Goal: Find specific fact: Find specific fact

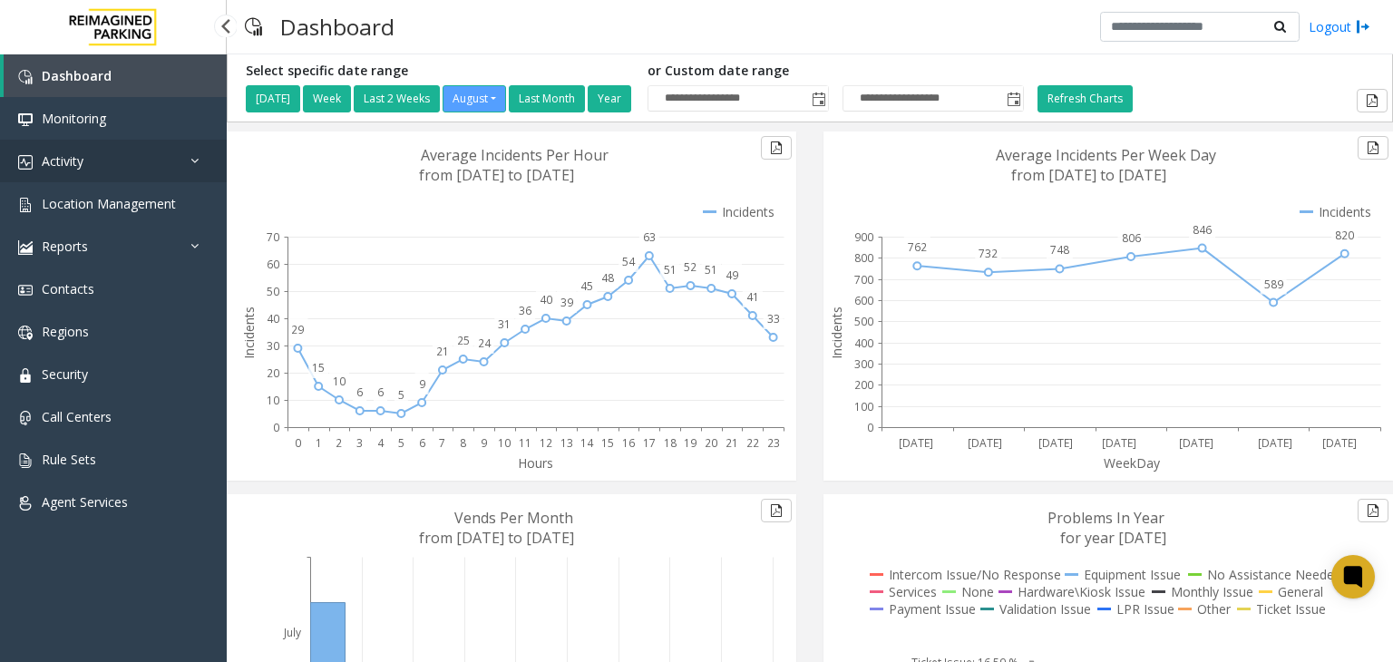
click at [96, 162] on link "Activity" at bounding box center [113, 161] width 227 height 43
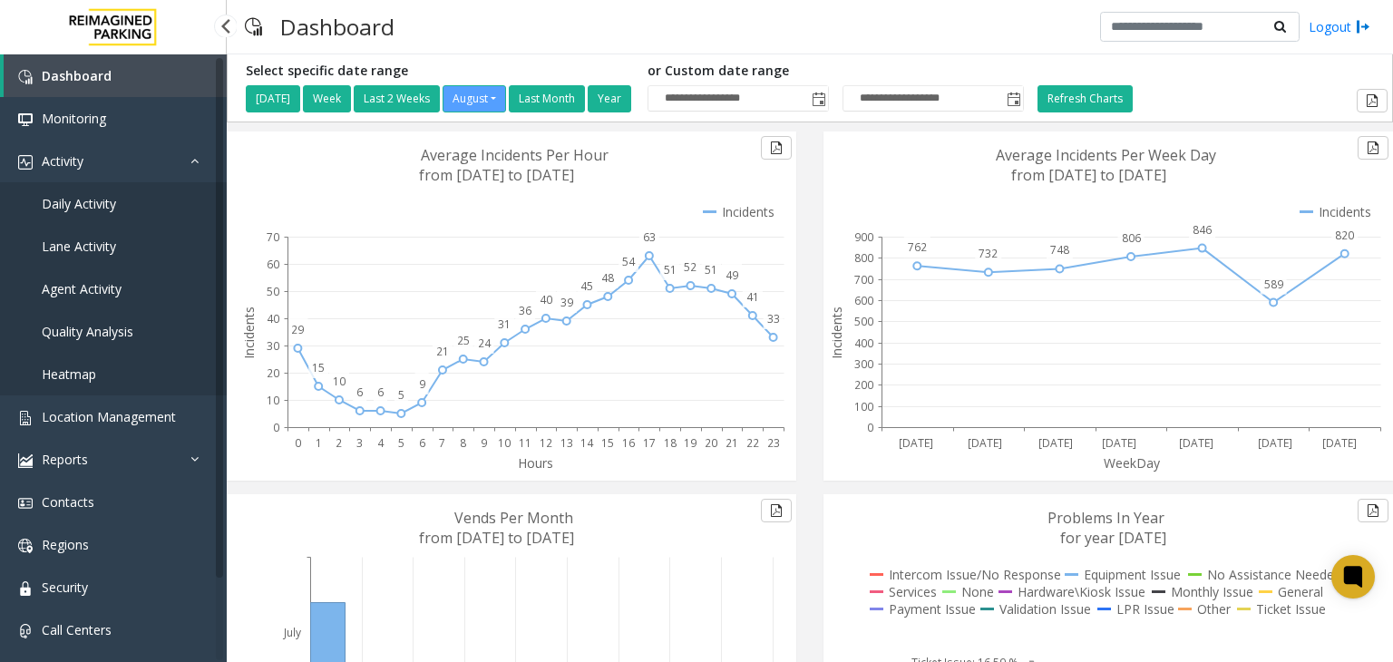
click at [89, 285] on span "Agent Activity" at bounding box center [82, 288] width 80 height 17
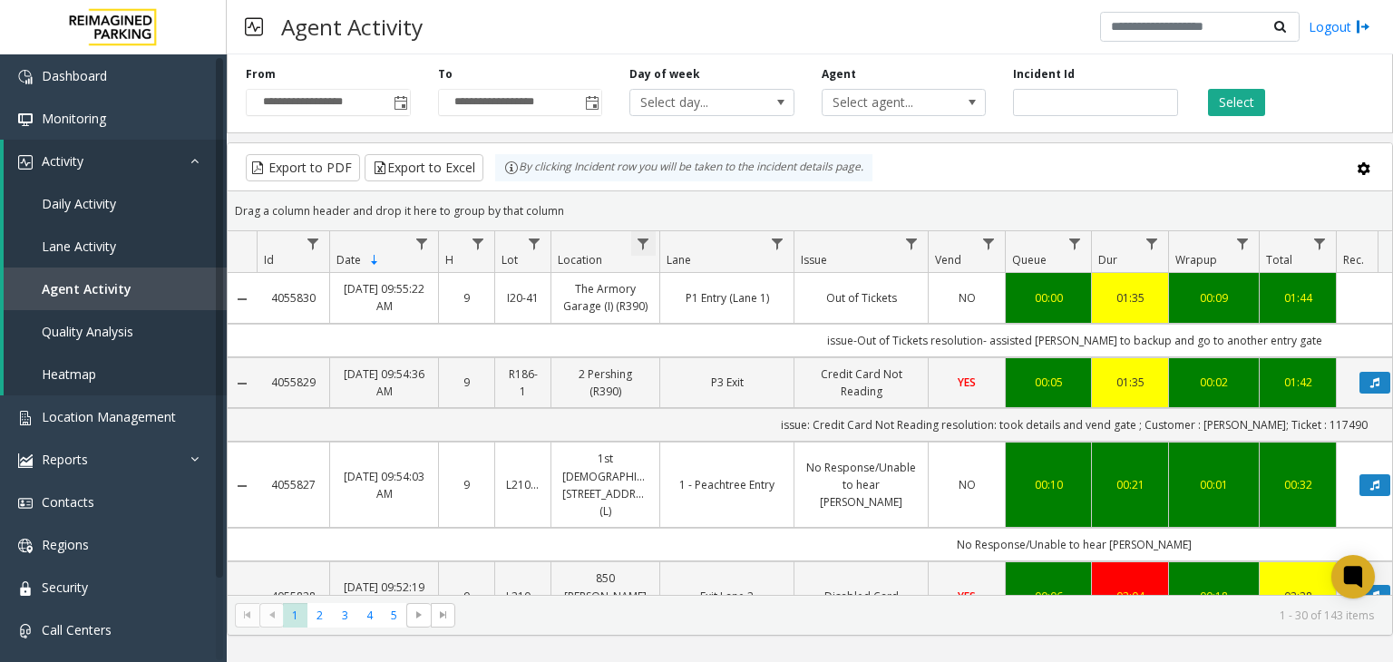
click at [639, 242] on span "Data table" at bounding box center [643, 244] width 15 height 15
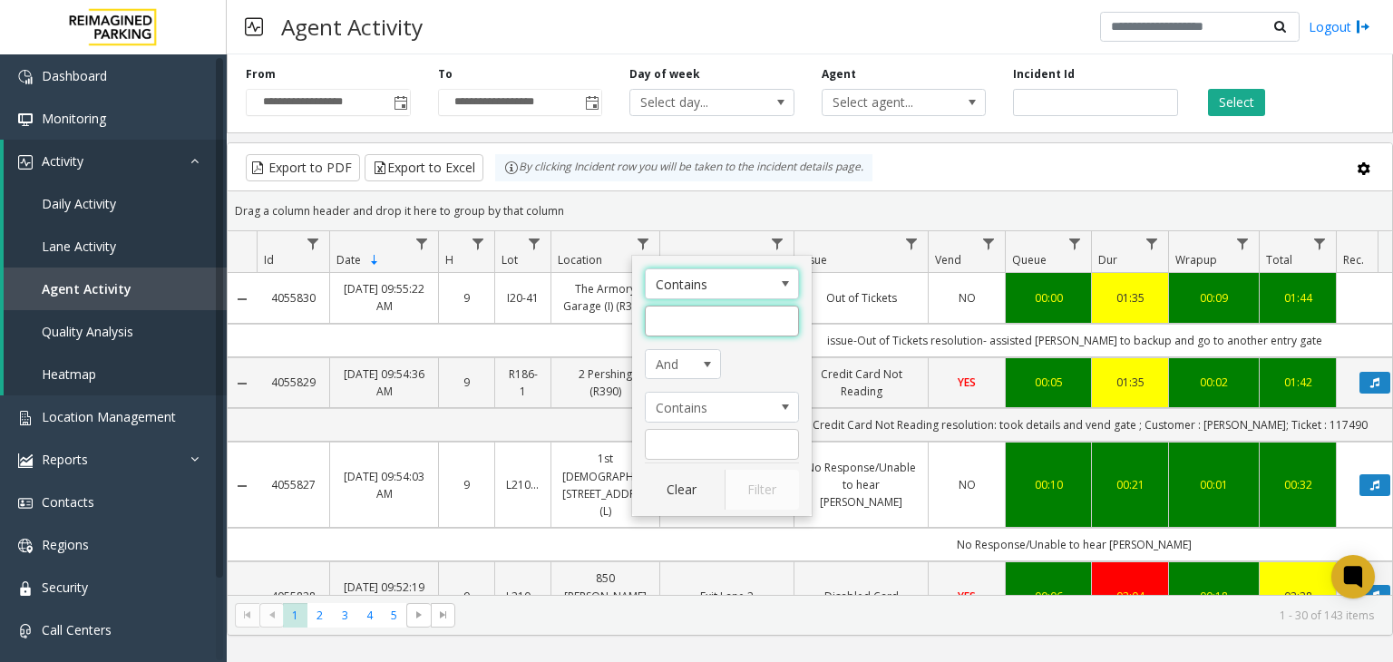
click at [693, 325] on input "Location Filter" at bounding box center [722, 321] width 154 height 31
type input "********"
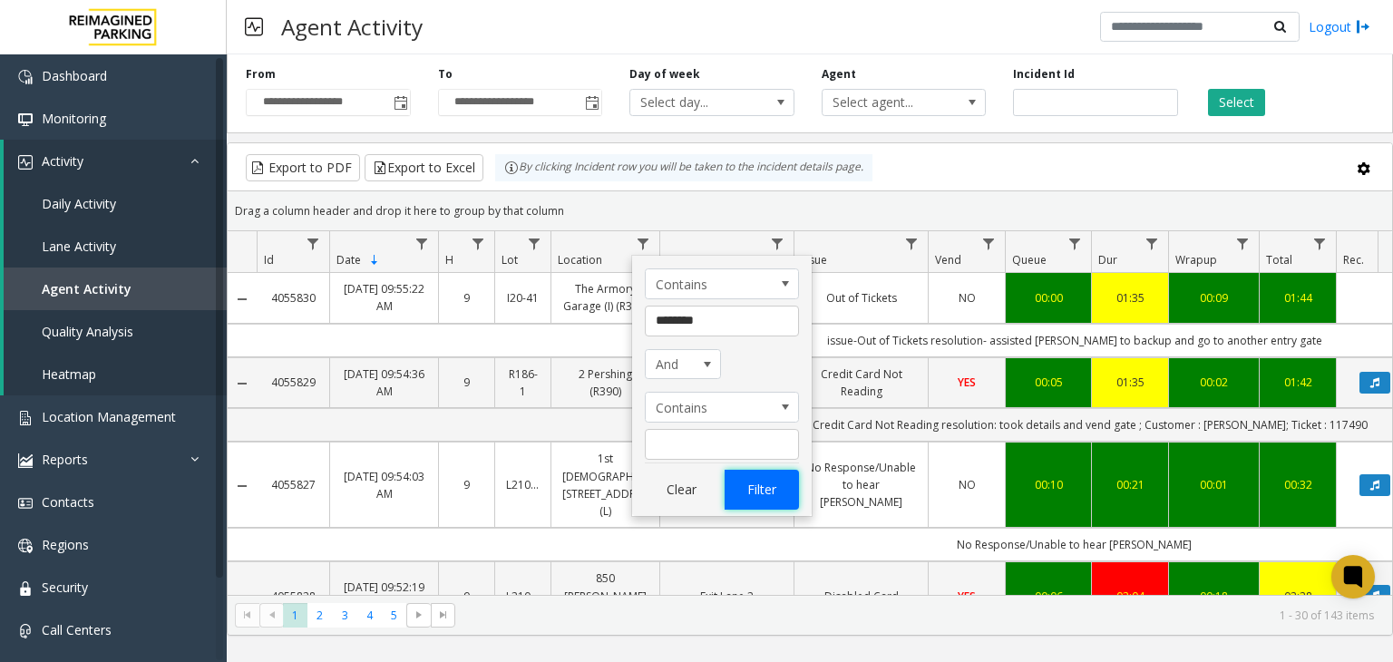
click at [770, 487] on button "Filter" at bounding box center [762, 490] width 74 height 40
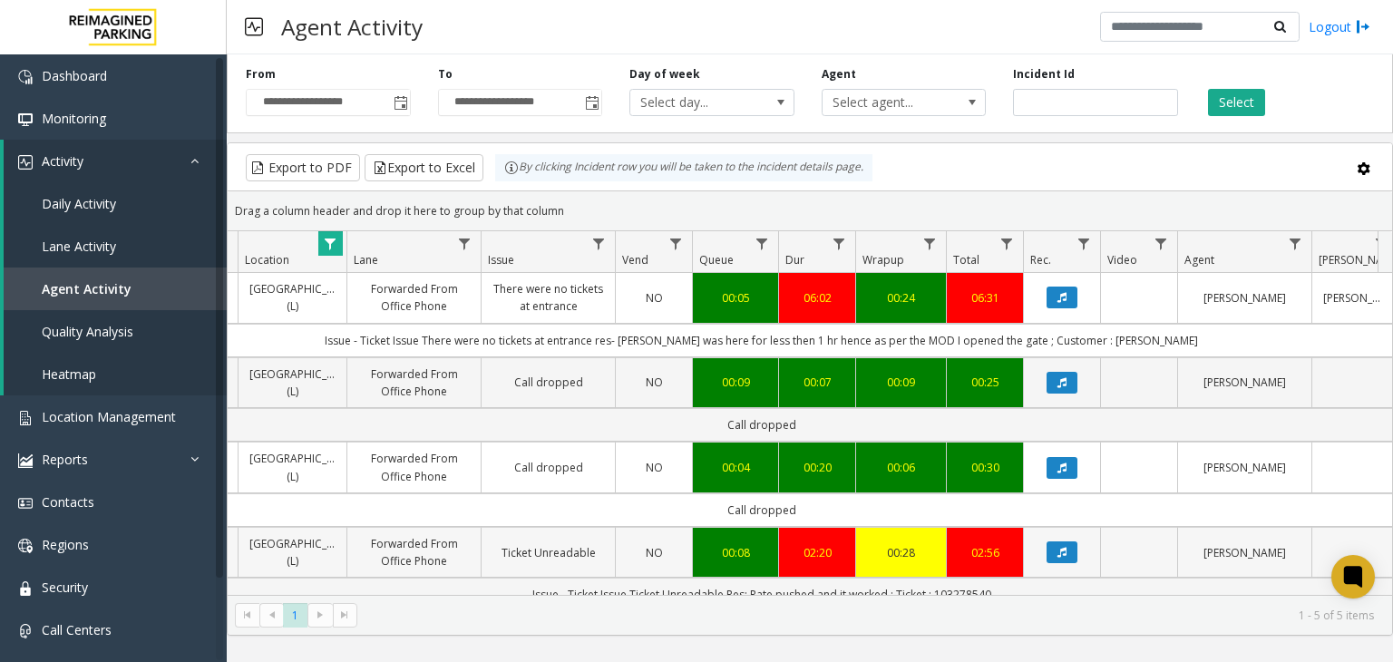
scroll to position [0, 309]
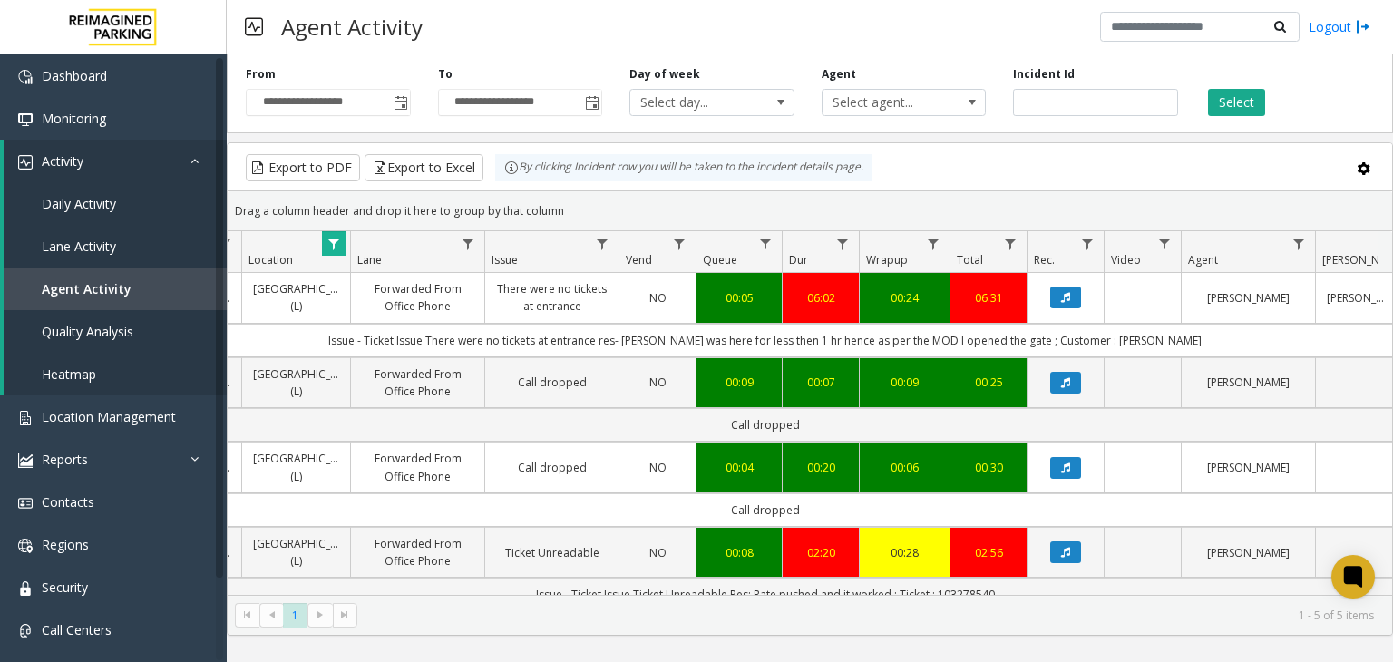
drag, startPoint x: 966, startPoint y: 558, endPoint x: 861, endPoint y: 612, distance: 117.6
click at [861, 612] on kendo-pager-info "1 - 5 of 5 items" at bounding box center [871, 615] width 1006 height 15
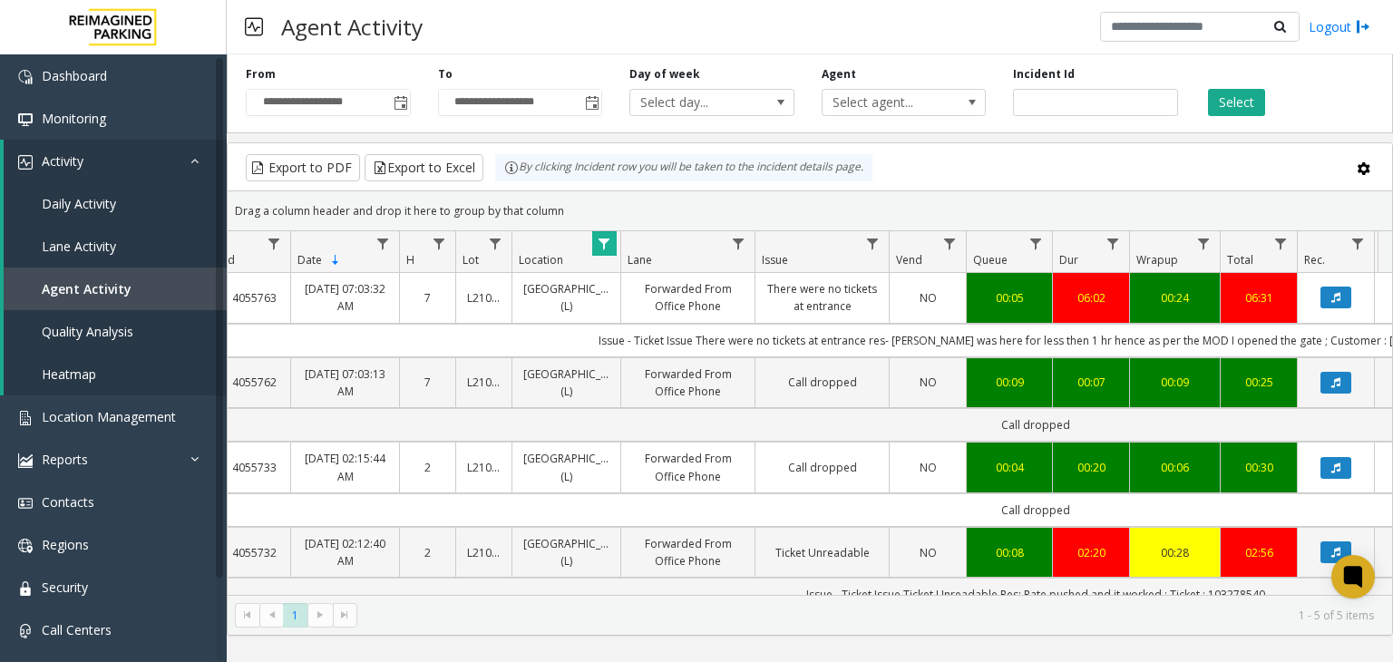
scroll to position [0, 40]
click at [399, 112] on span "Toggle popup" at bounding box center [400, 102] width 20 height 29
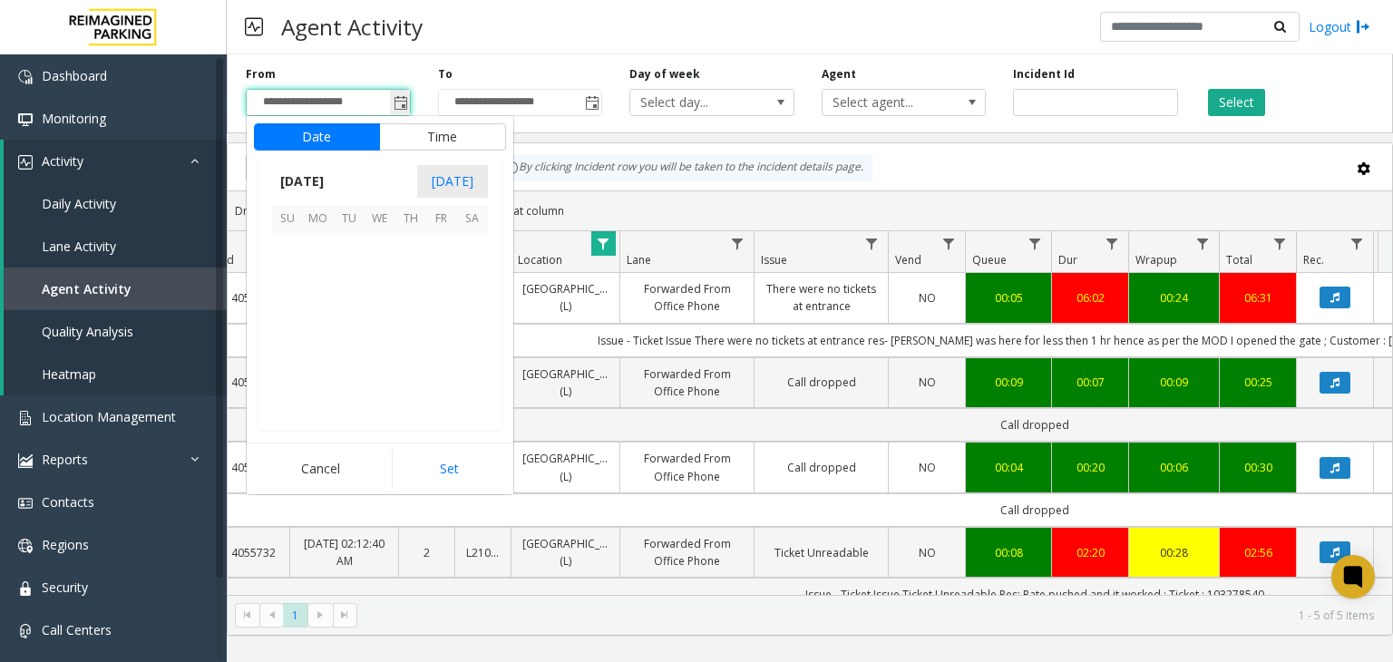
scroll to position [325248, 0]
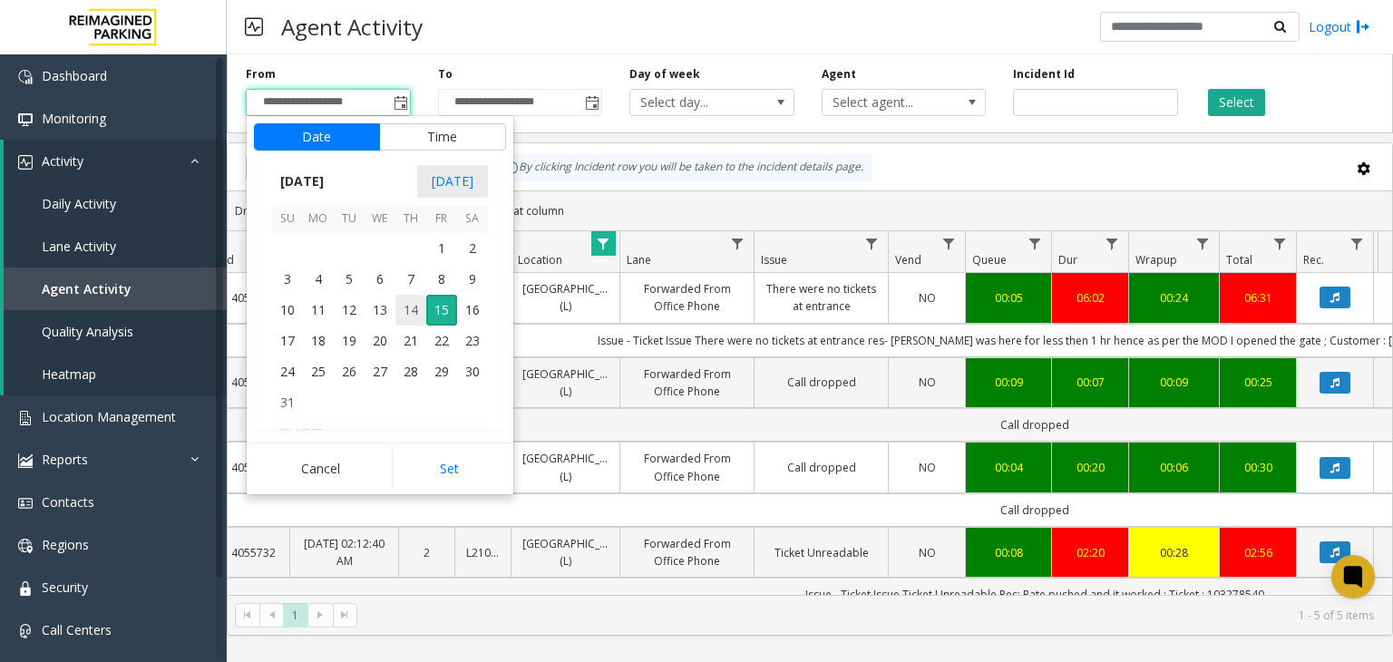
click at [405, 305] on span "14" at bounding box center [410, 310] width 31 height 31
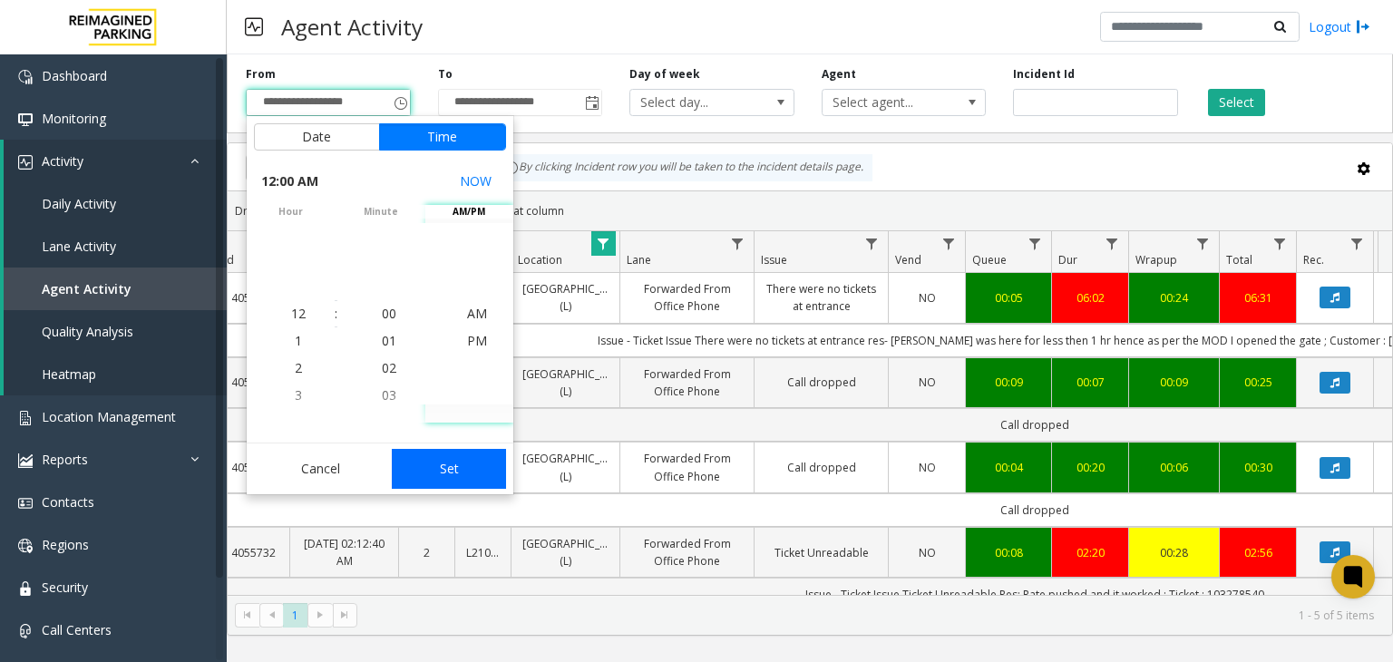
click at [472, 455] on button "Set" at bounding box center [449, 469] width 114 height 40
type input "**********"
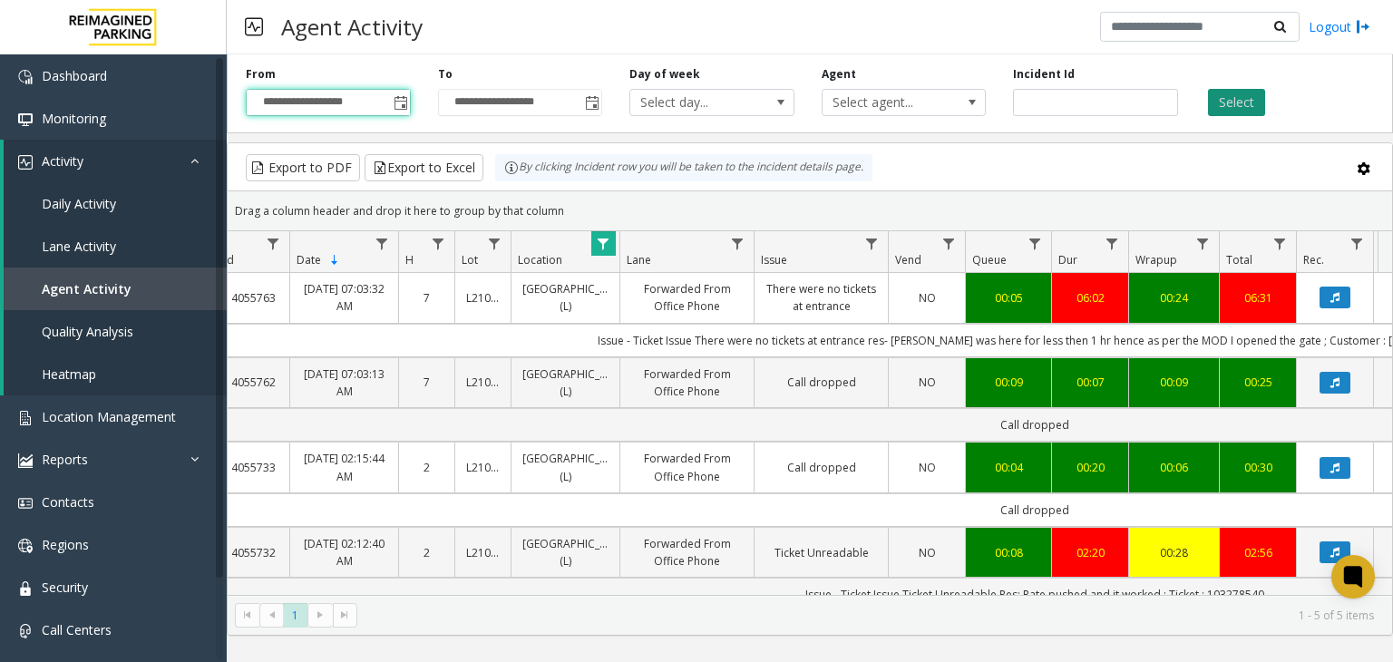
click at [1226, 98] on button "Select" at bounding box center [1236, 102] width 57 height 27
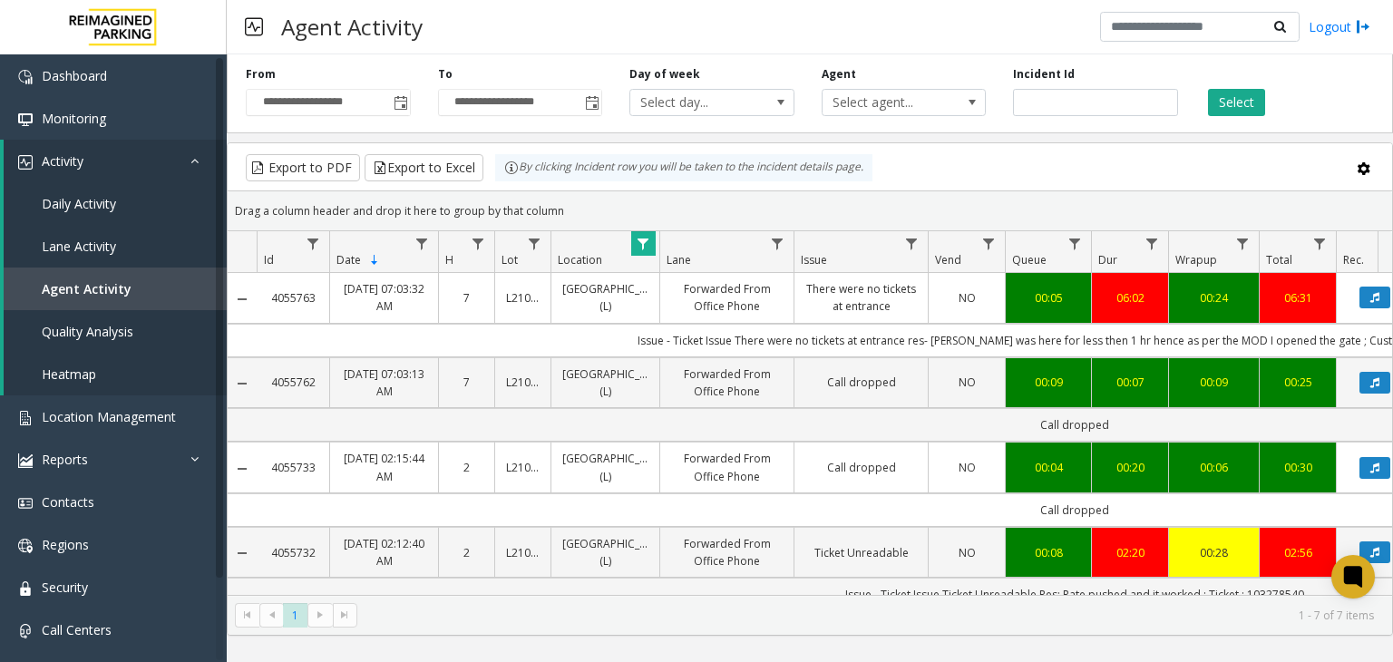
click at [879, 291] on link "There were no tickets at entrance" at bounding box center [861, 297] width 112 height 34
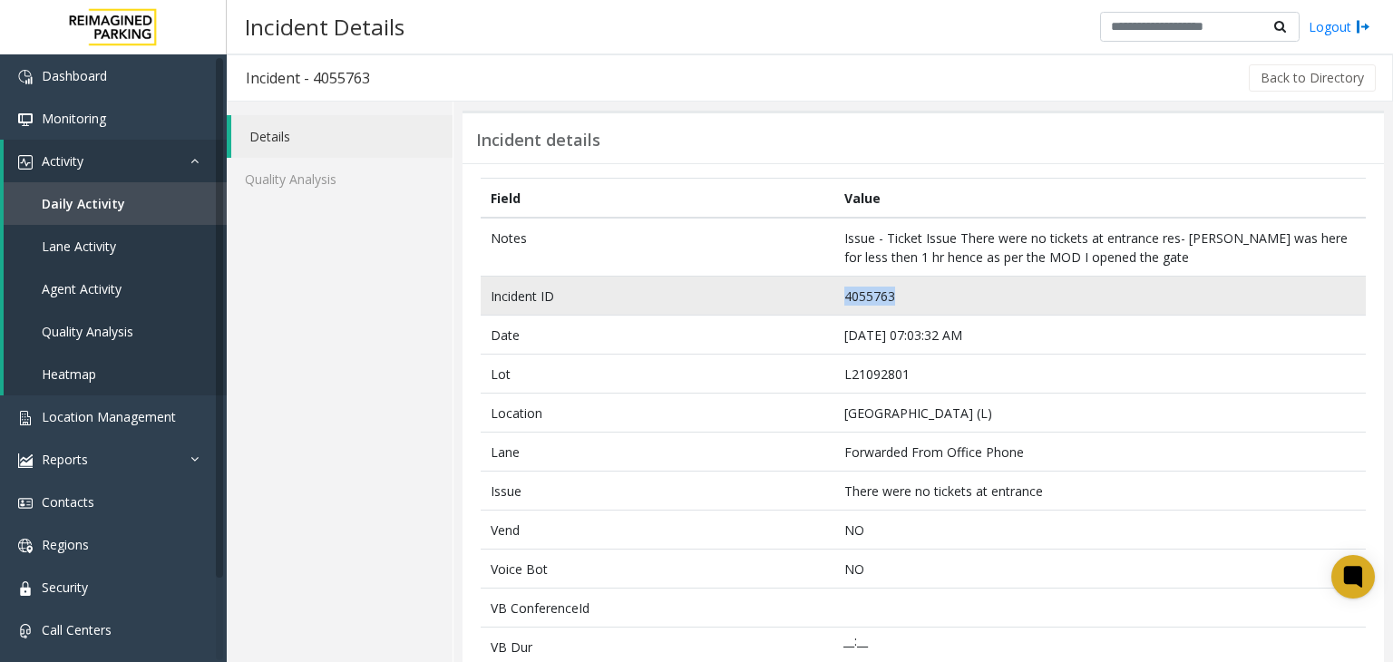
drag, startPoint x: 924, startPoint y: 298, endPoint x: 740, endPoint y: 287, distance: 184.4
click at [740, 287] on tr "Incident ID 4055763" at bounding box center [923, 296] width 885 height 39
click at [740, 287] on td "Incident ID" at bounding box center [658, 296] width 354 height 39
click at [868, 297] on td "4055763" at bounding box center [1099, 296] width 531 height 39
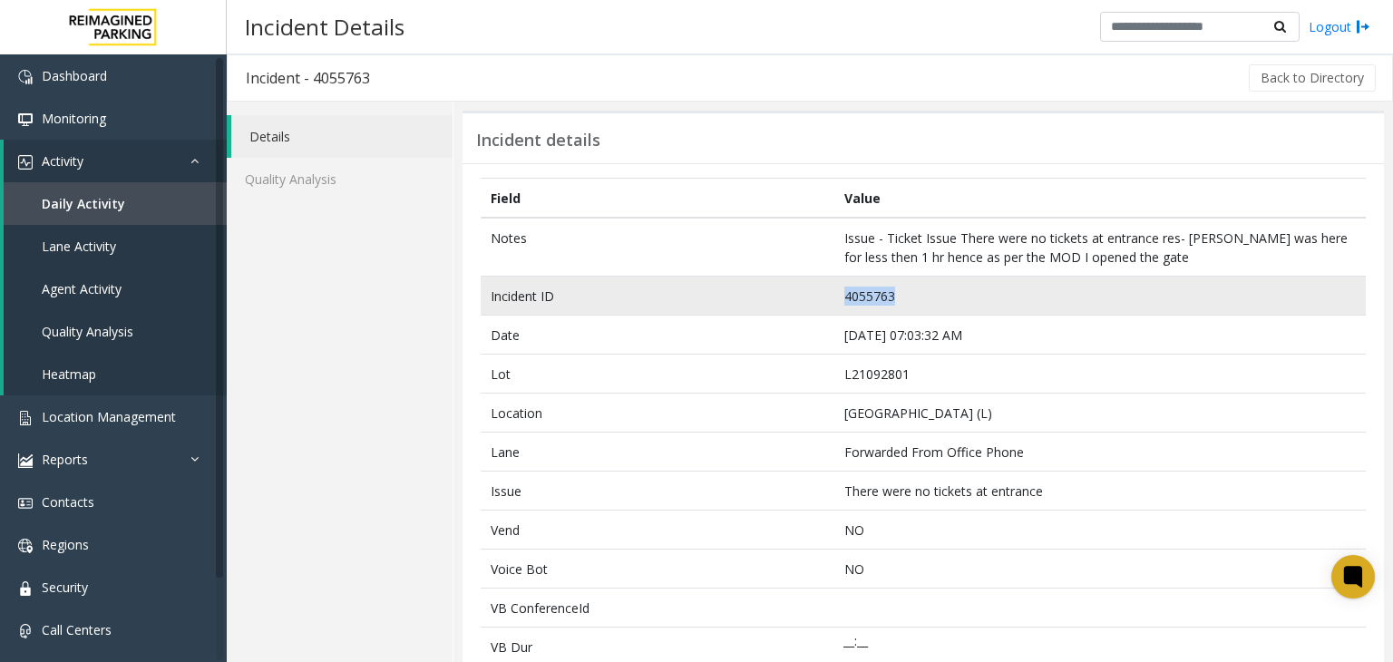
copy td "4055763"
